Goal: Transaction & Acquisition: Purchase product/service

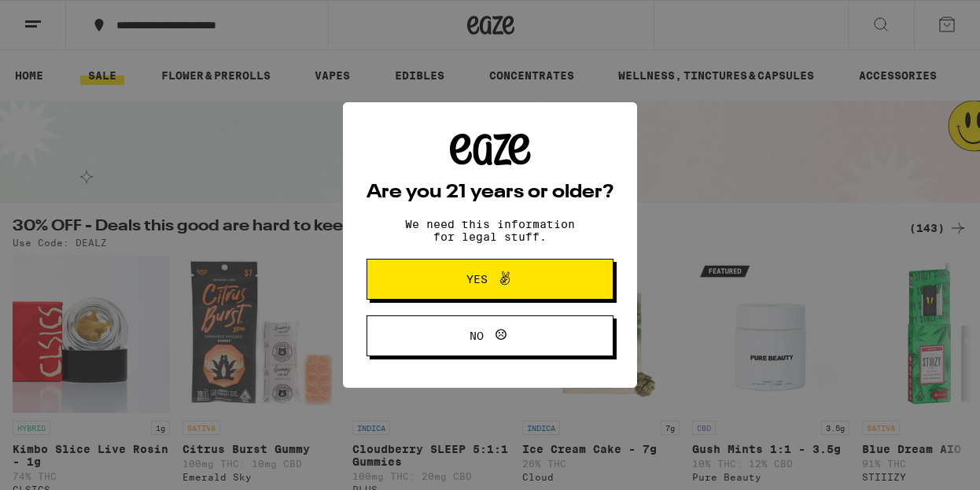
click at [481, 275] on span "Yes" at bounding box center [477, 279] width 21 height 11
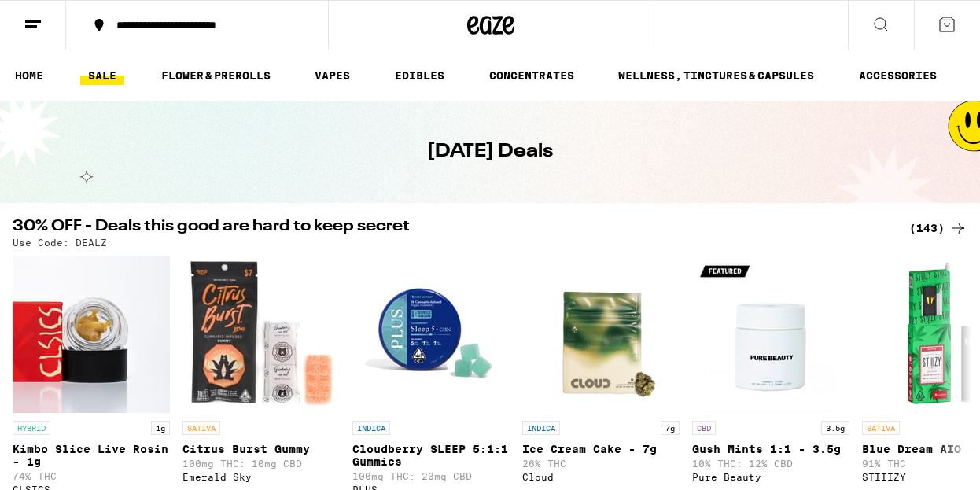
click at [943, 227] on div "(143)" at bounding box center [939, 228] width 58 height 19
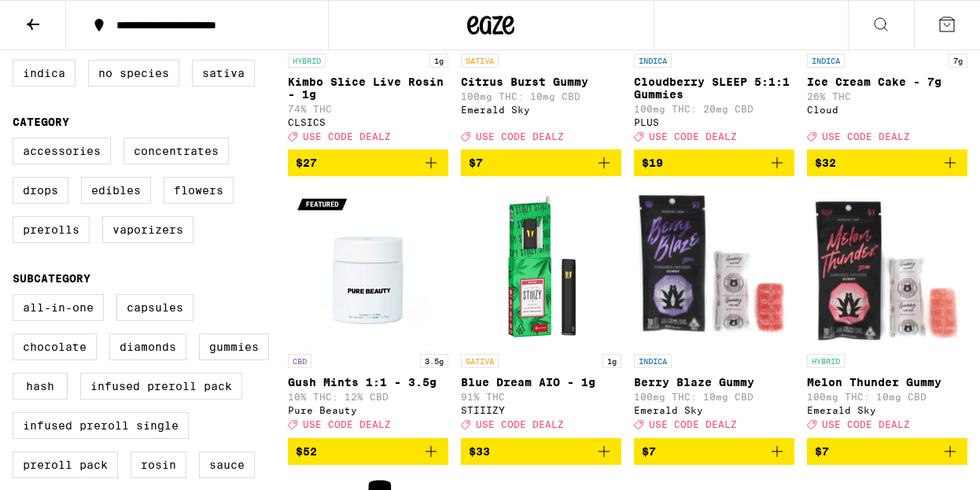
scroll to position [341, 0]
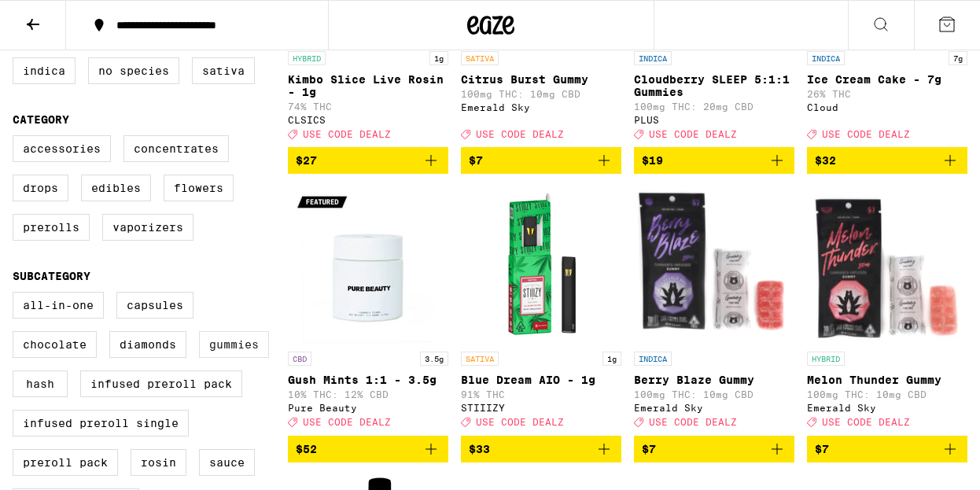
click at [230, 358] on label "Gummies" at bounding box center [234, 344] width 70 height 27
click at [17, 295] on input "Gummies" at bounding box center [16, 294] width 1 height 1
checkbox input "true"
